Goal: Task Accomplishment & Management: Use online tool/utility

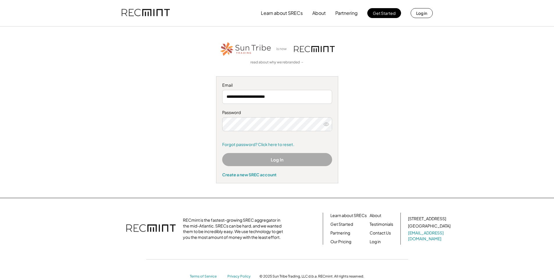
click at [315, 111] on div "Password" at bounding box center [277, 113] width 110 height 6
click at [300, 157] on button "Log In" at bounding box center [277, 159] width 110 height 13
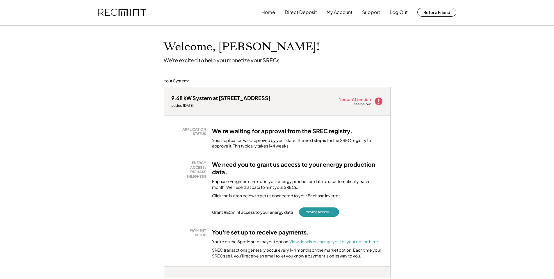
scroll to position [1, 0]
click at [324, 211] on button "Provide access →" at bounding box center [319, 211] width 40 height 9
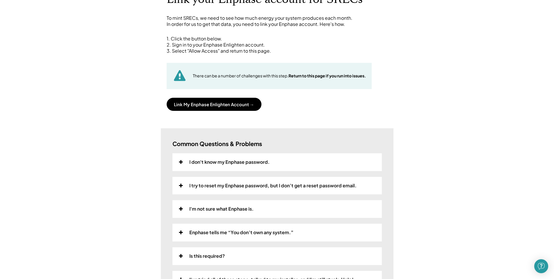
scroll to position [53, 0]
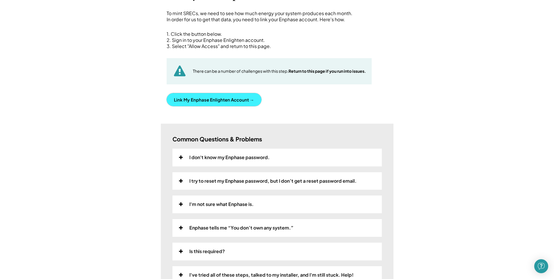
click at [232, 102] on button "Link My Enphase Enlighten Account →" at bounding box center [214, 99] width 95 height 13
drag, startPoint x: 256, startPoint y: 156, endPoint x: 259, endPoint y: 160, distance: 4.4
click at [256, 156] on div "I don't know my Enphase password." at bounding box center [229, 158] width 80 height 6
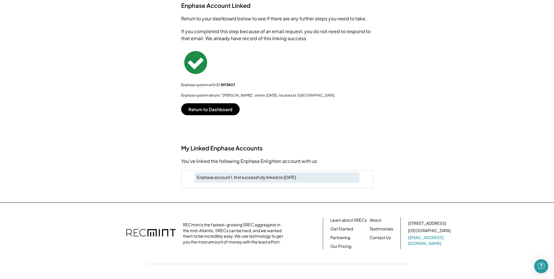
scroll to position [27, 0]
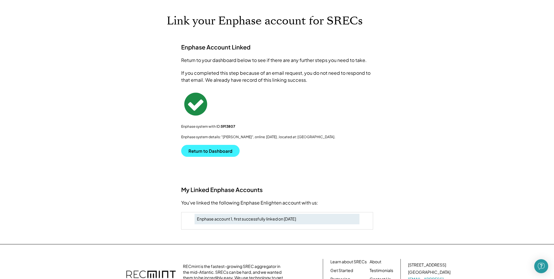
click at [208, 149] on button "Return to Dashboard" at bounding box center [210, 151] width 59 height 12
